Goal: Understand process/instructions: Learn how to perform a task or action

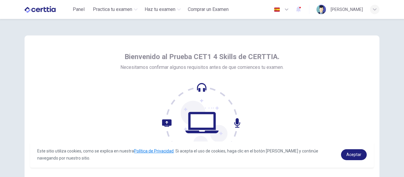
click at [273, 84] on div at bounding box center [201, 123] width 163 height 80
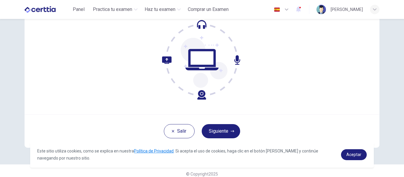
scroll to position [69, 0]
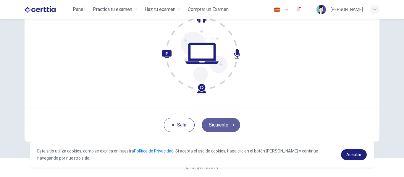
click at [225, 123] on button "Siguiente" at bounding box center [221, 125] width 38 height 14
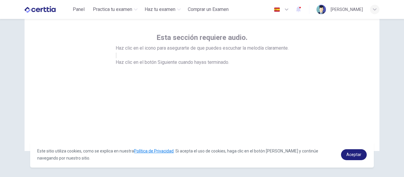
scroll to position [40, 0]
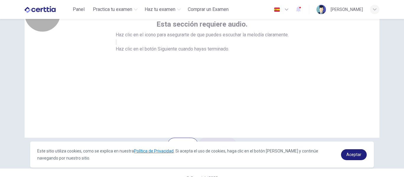
click at [123, 50] on icon "button" at bounding box center [119, 46] width 7 height 5
click at [116, 43] on icon "button" at bounding box center [116, 43] width 0 height 0
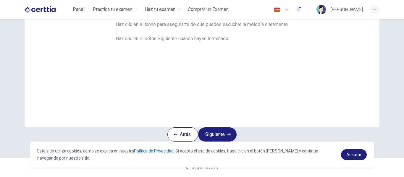
scroll to position [69, 0]
click at [221, 127] on button "Siguiente" at bounding box center [217, 134] width 38 height 14
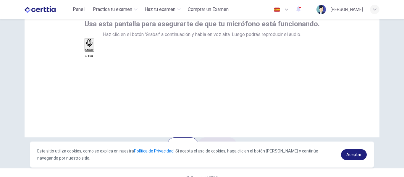
scroll to position [40, 0]
click at [94, 51] on h6 "Grabar" at bounding box center [89, 50] width 9 height 3
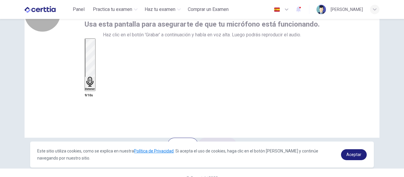
click at [95, 88] on h6 "Detener" at bounding box center [90, 89] width 10 height 3
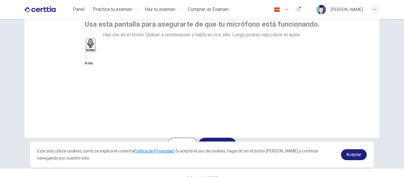
click at [96, 51] on icon "button" at bounding box center [96, 51] width 0 height 0
click at [102, 57] on icon "button" at bounding box center [99, 54] width 5 height 5
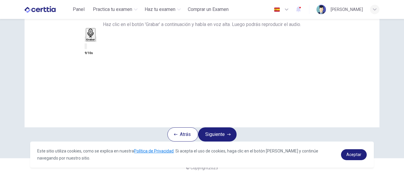
scroll to position [69, 0]
click at [95, 41] on div "Grabar" at bounding box center [90, 35] width 9 height 12
click at [218, 127] on button "Siguiente" at bounding box center [217, 134] width 38 height 14
